Goal: Information Seeking & Learning: Learn about a topic

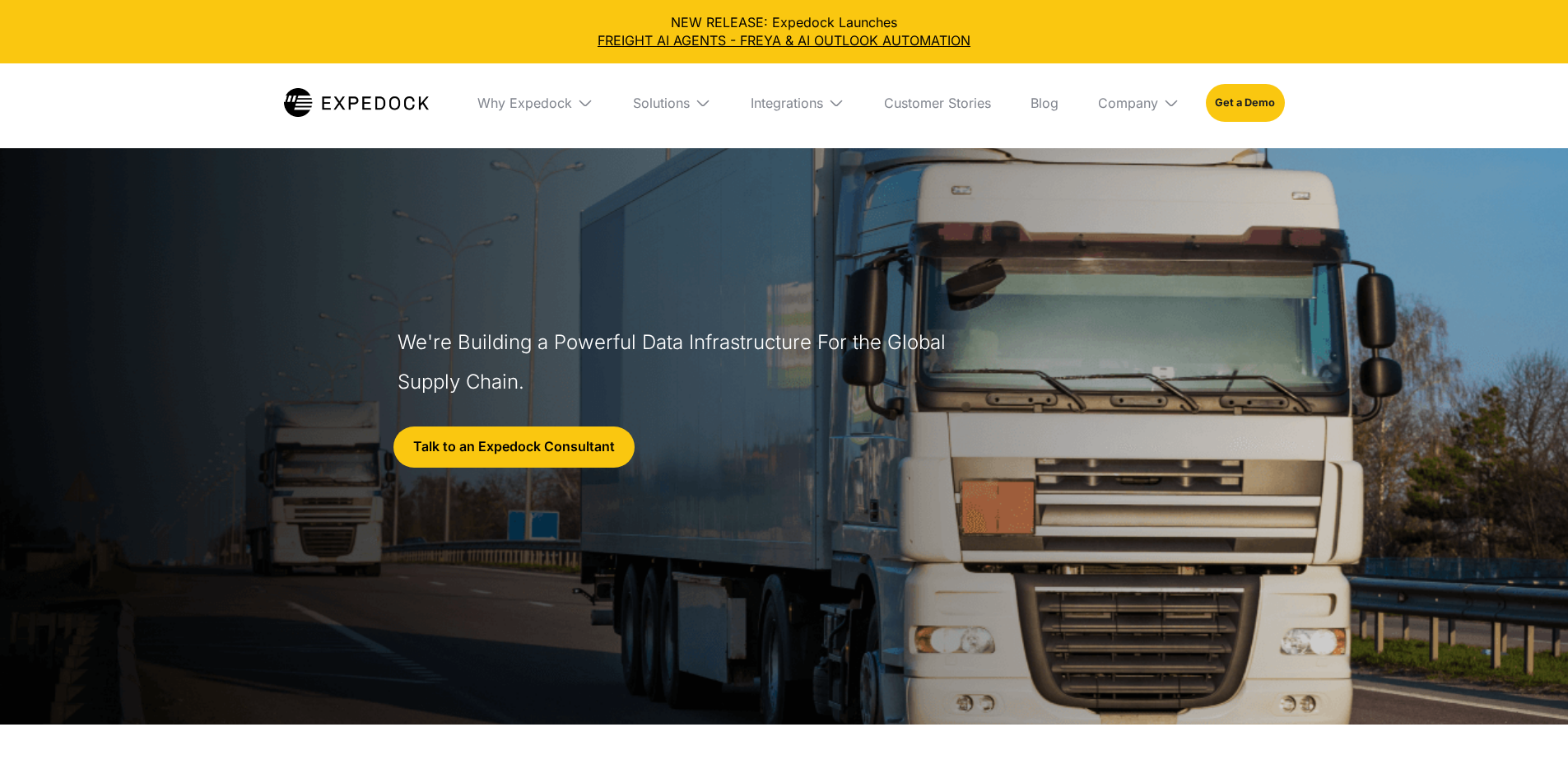
select select
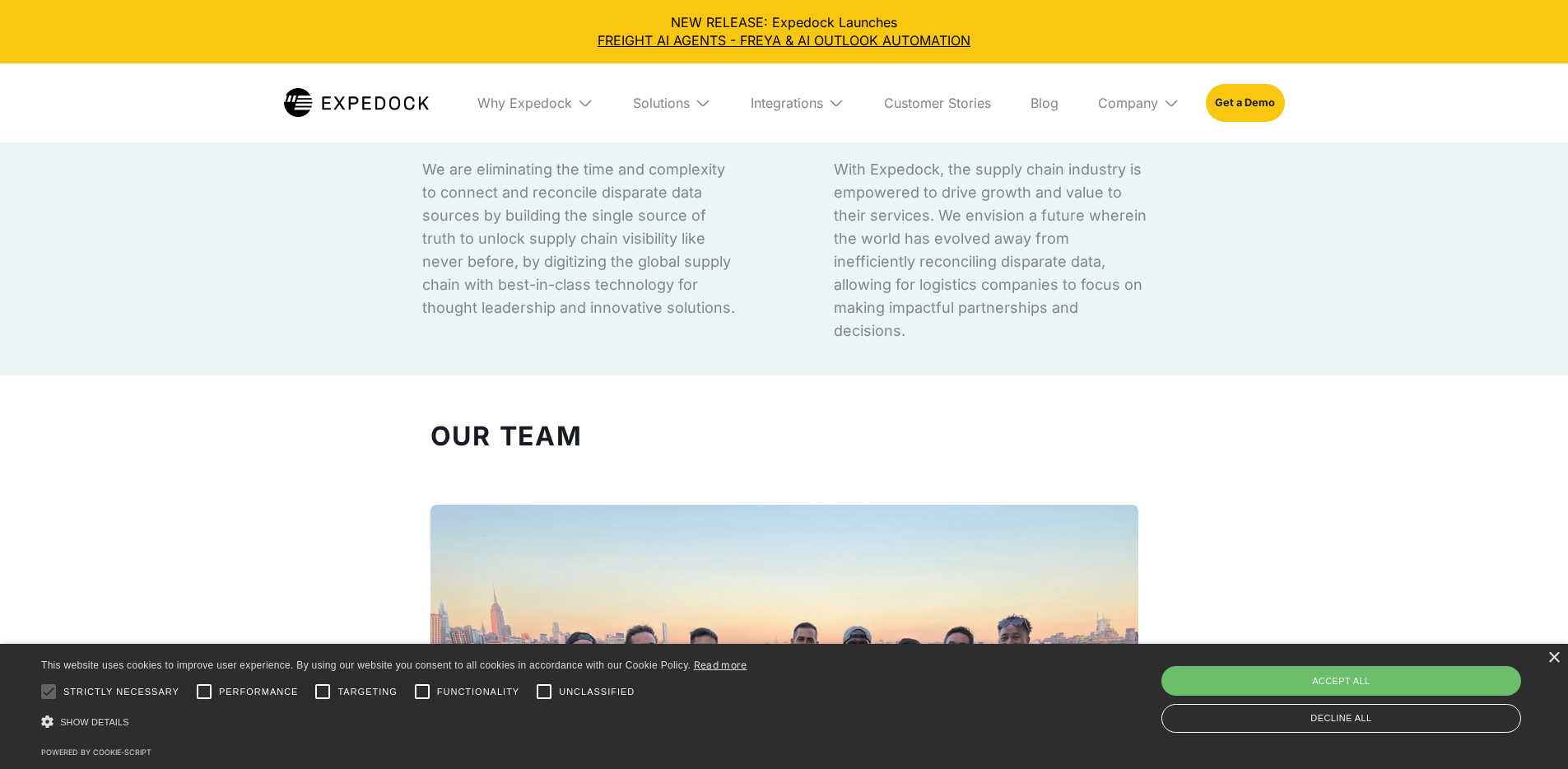
scroll to position [1158, 0]
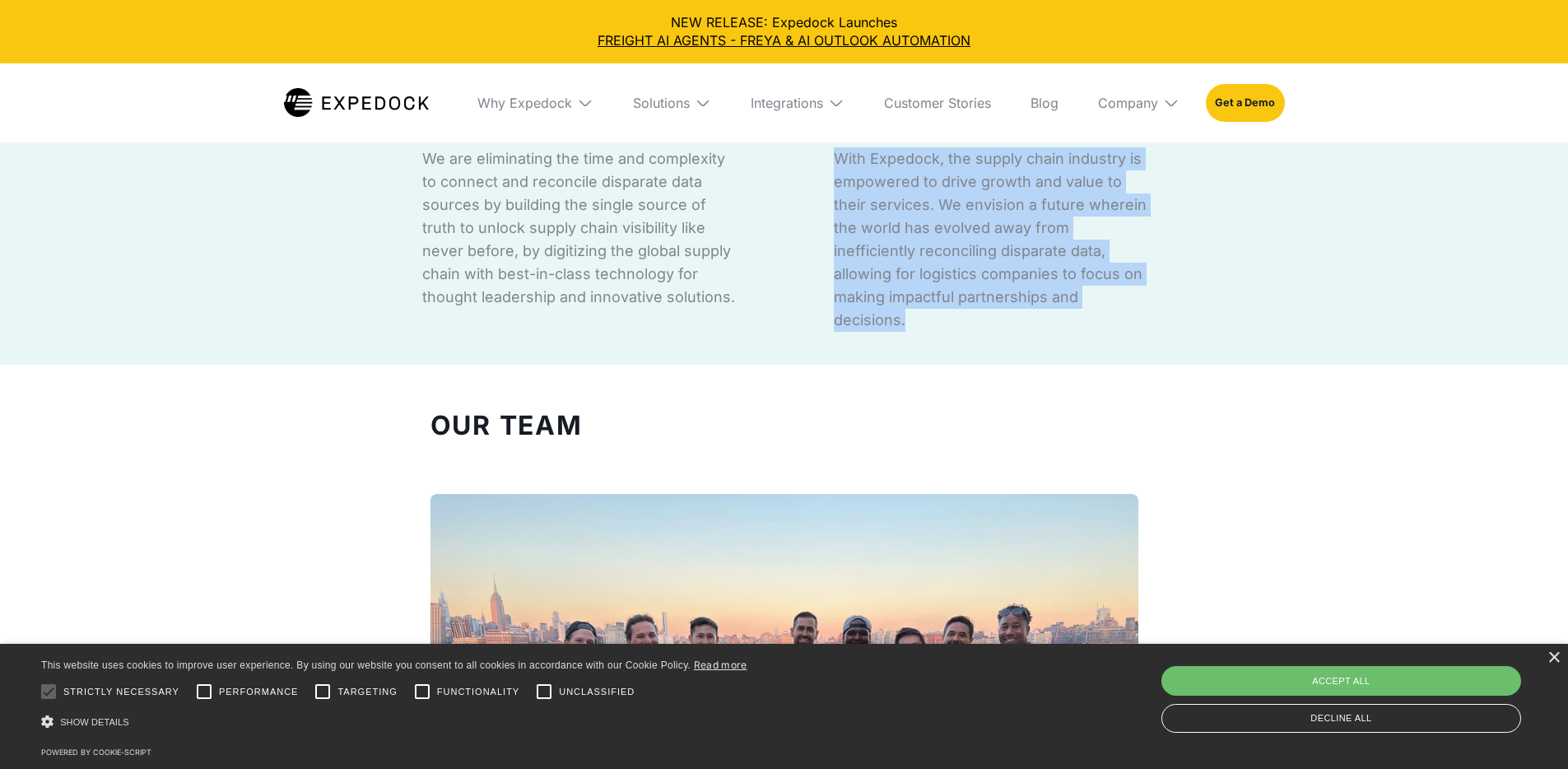
drag, startPoint x: 843, startPoint y: 225, endPoint x: 1136, endPoint y: 449, distance: 368.8
click at [1136, 365] on div "MISSION We are eliminating the time and complexity to connect and reconcile dis…" at bounding box center [784, 215] width 774 height 298
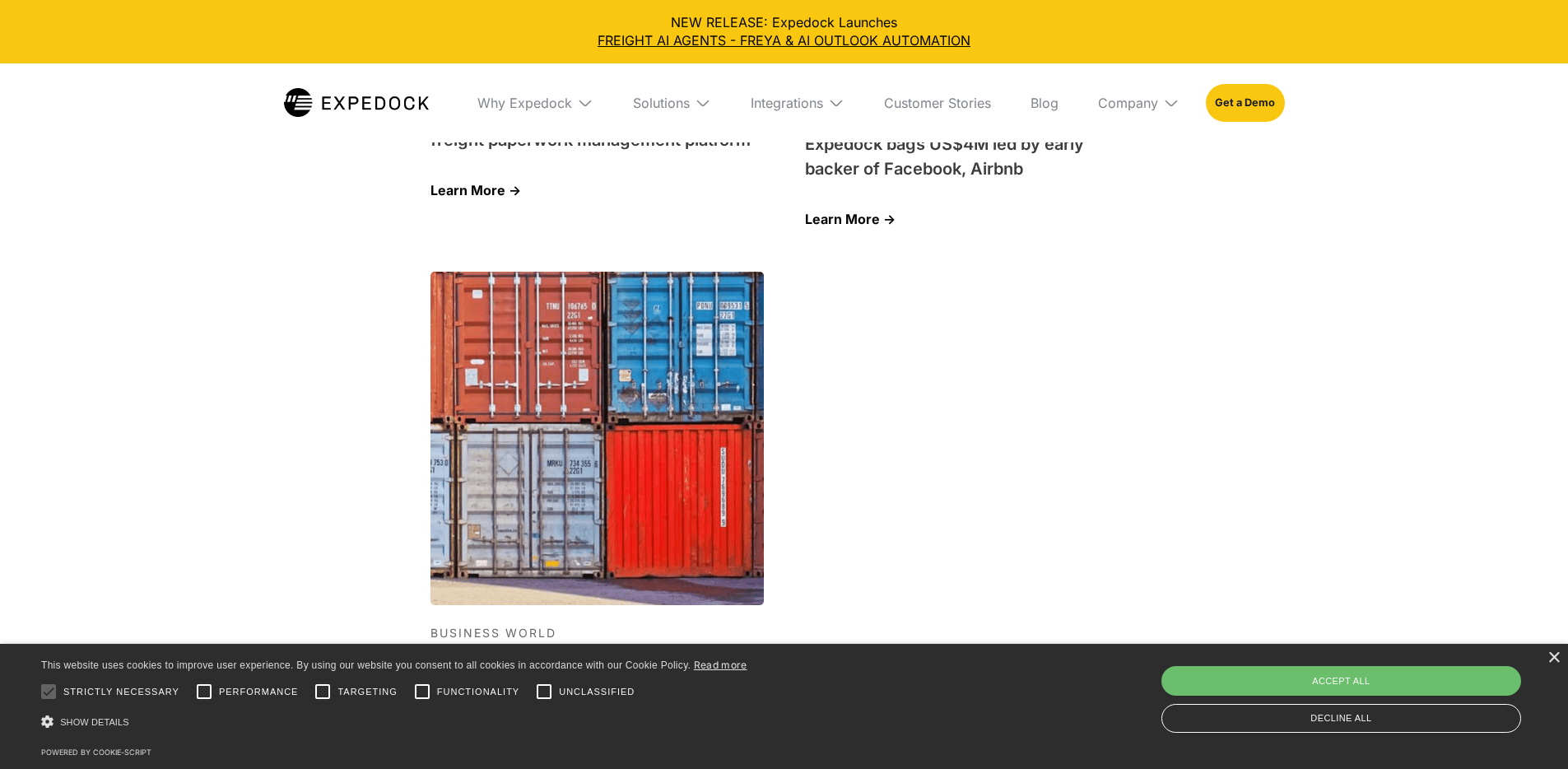
scroll to position [6813, 0]
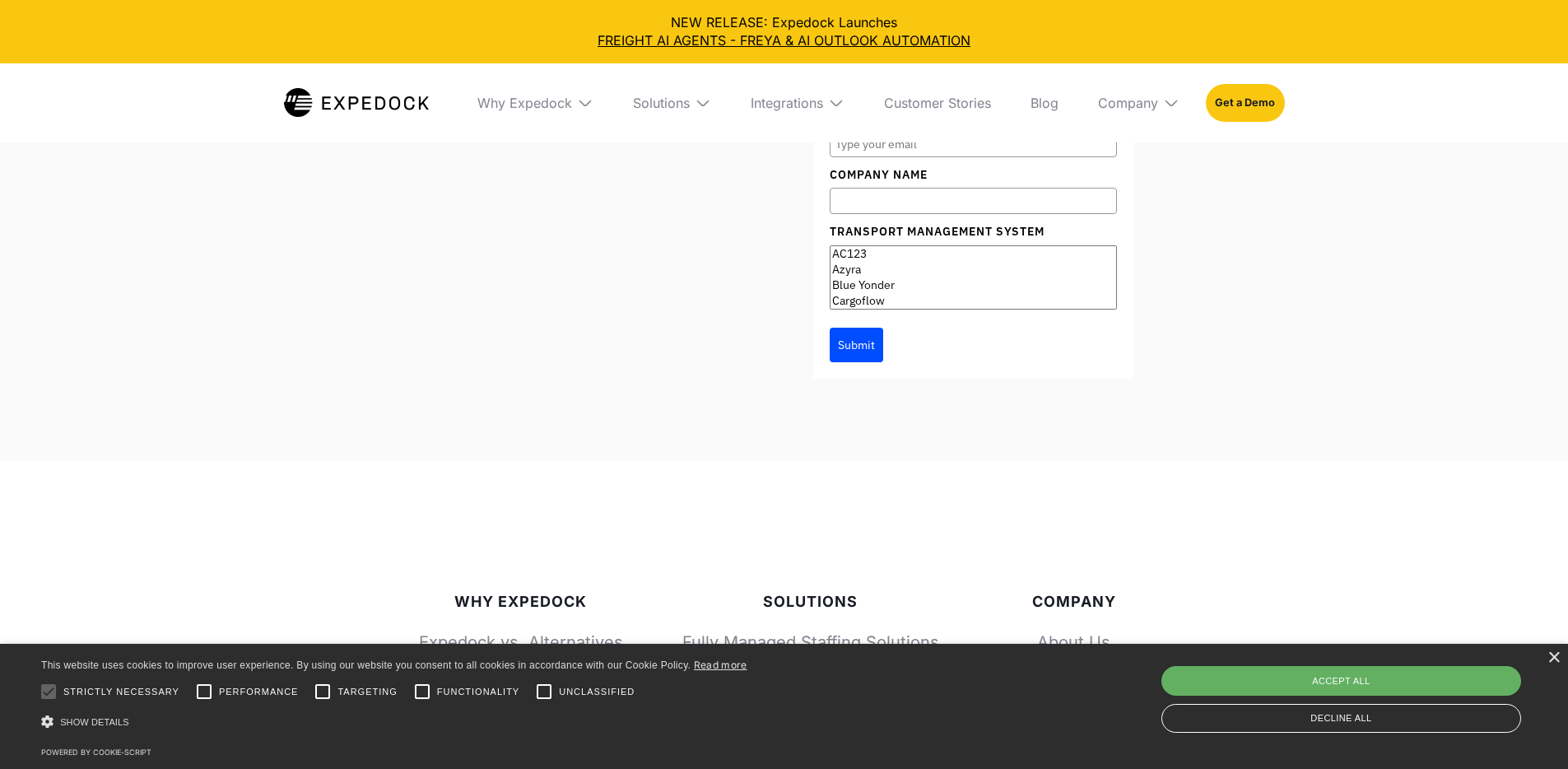
click at [1266, 682] on div "Accept all" at bounding box center [1340, 681] width 360 height 30
checkbox input "true"
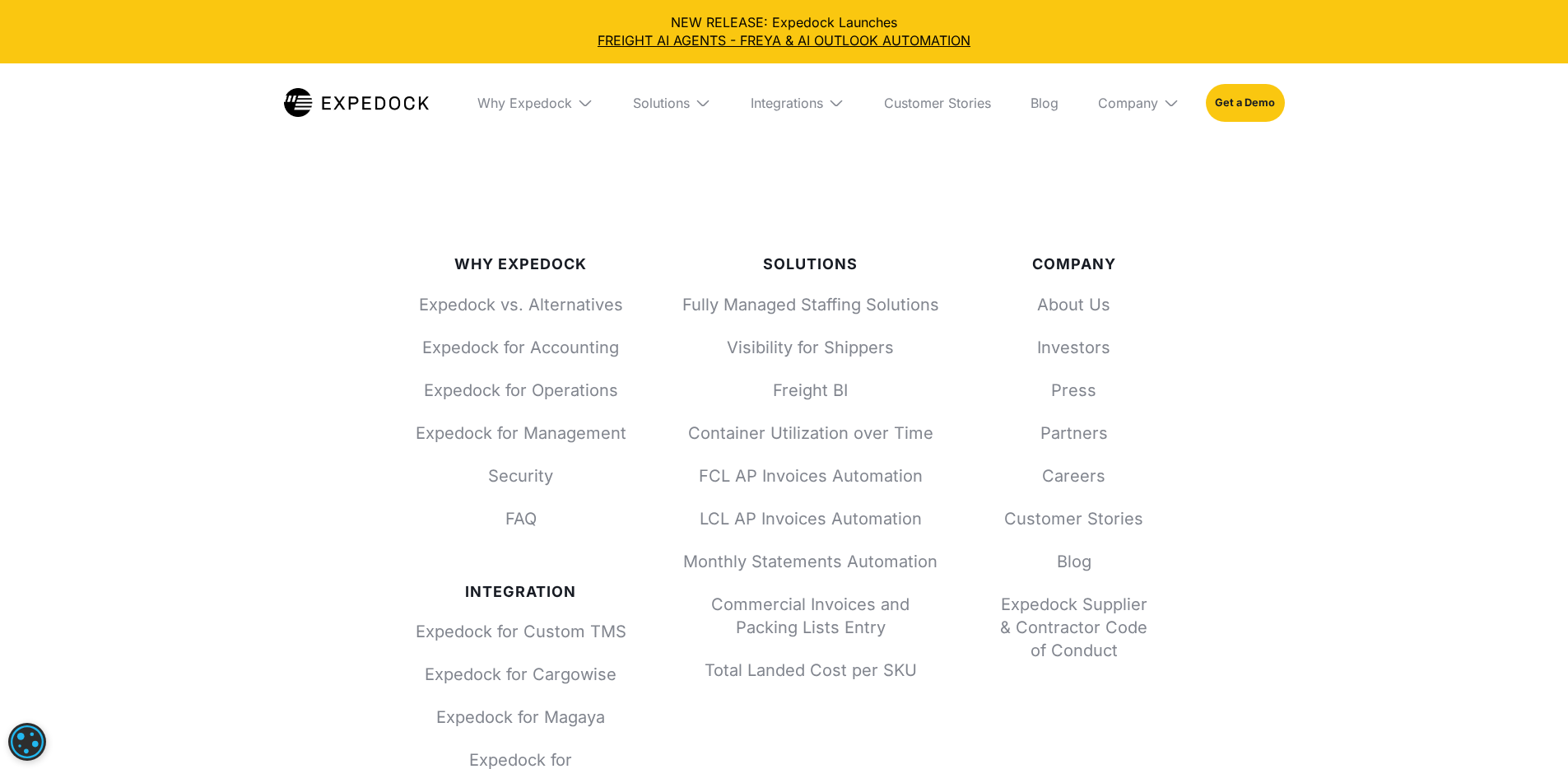
scroll to position [7129, 0]
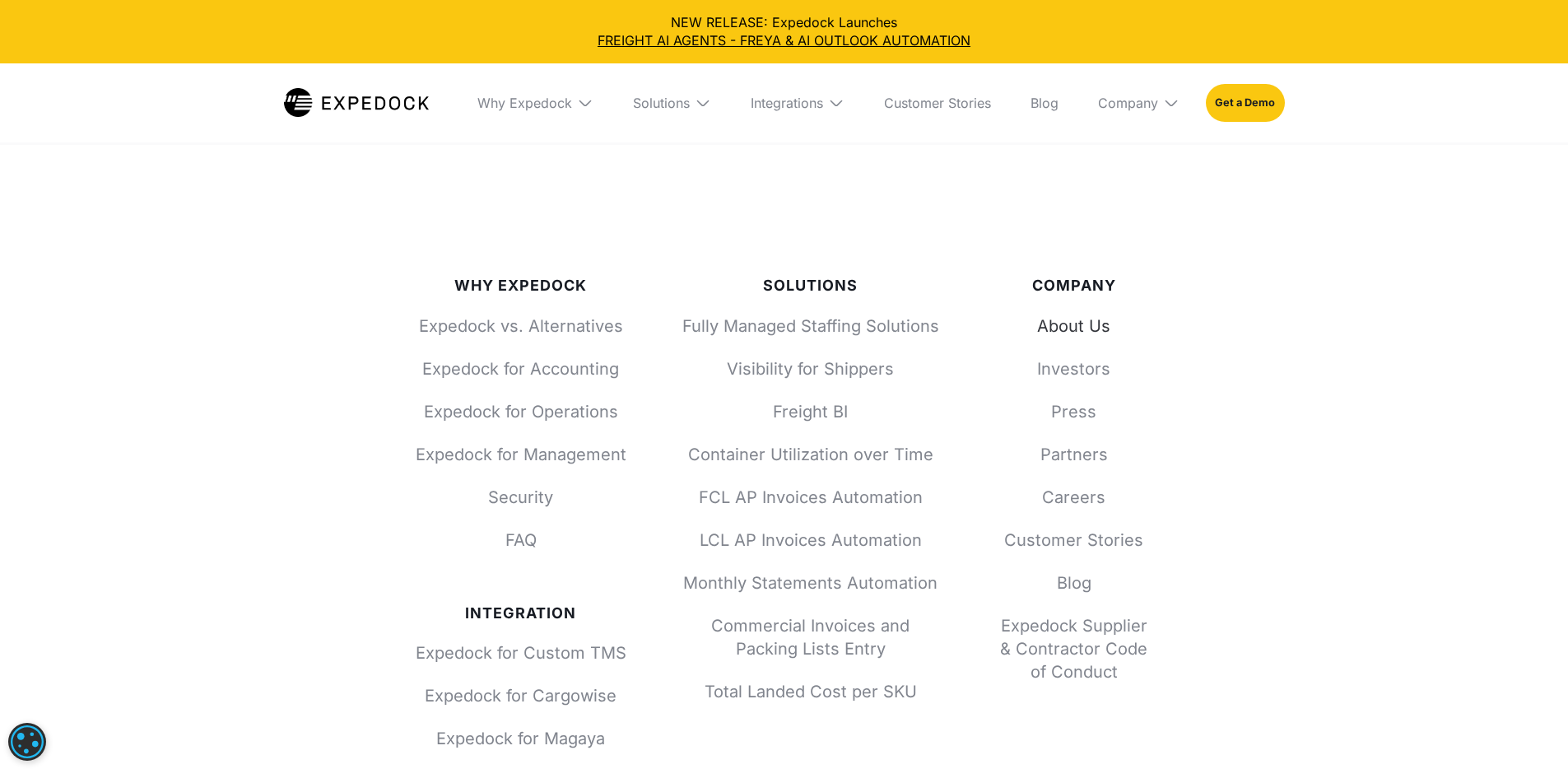
click at [1078, 314] on link "About Us" at bounding box center [1074, 325] width 158 height 23
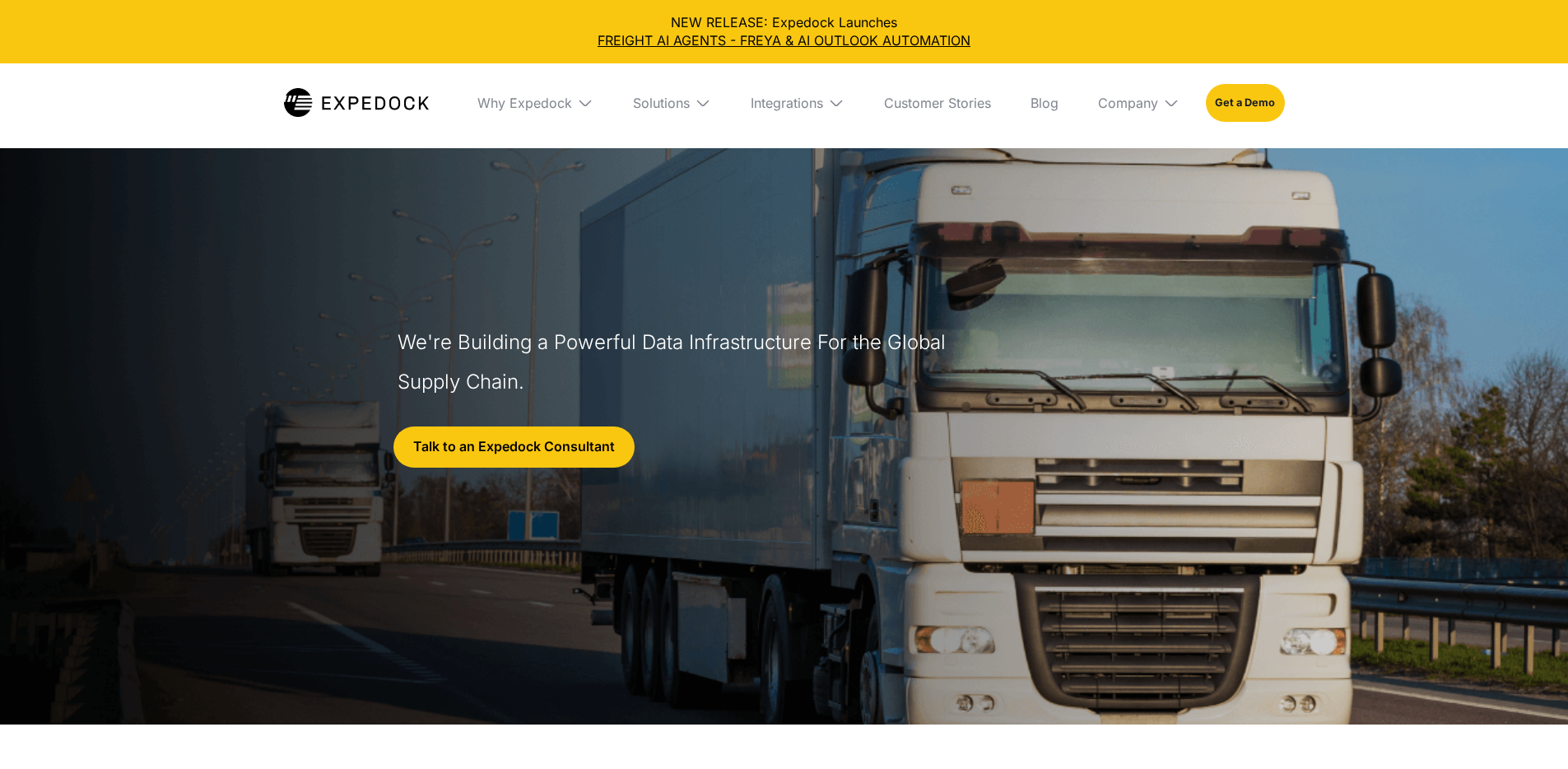
select select
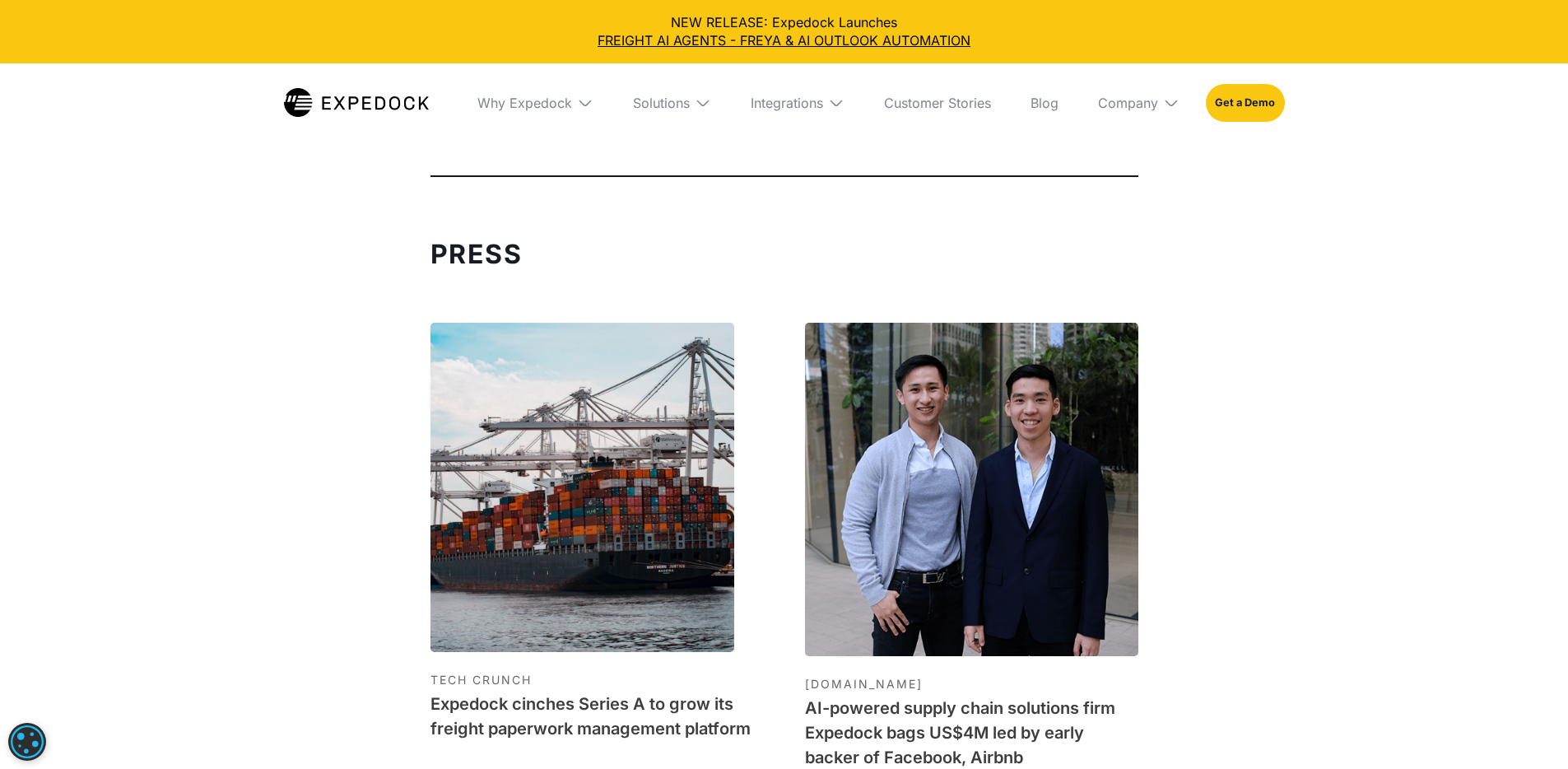
scroll to position [4327, 0]
